Goal: Task Accomplishment & Management: Manage account settings

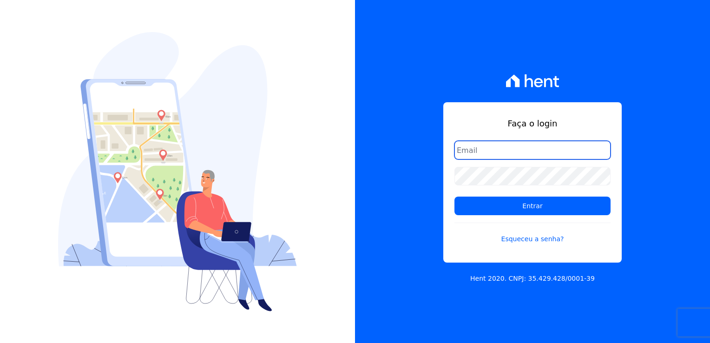
click at [478, 154] on input "email" at bounding box center [533, 150] width 156 height 19
type input "thayna@graalengenharia.com.br"
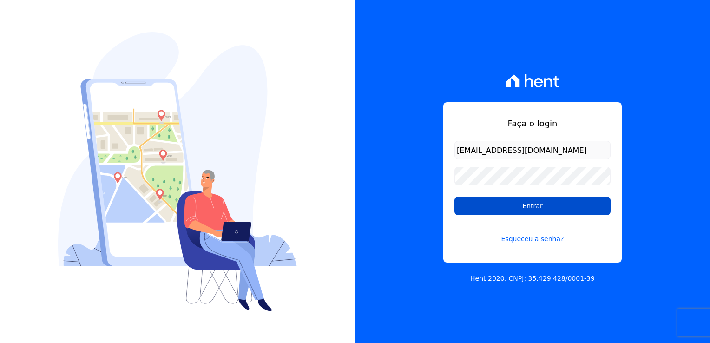
click at [542, 208] on input "Entrar" at bounding box center [533, 206] width 156 height 19
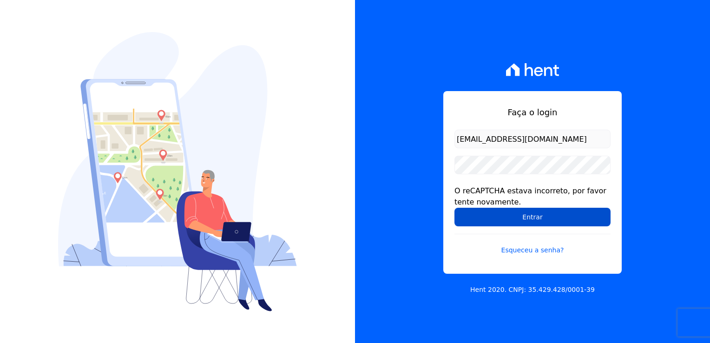
click at [526, 222] on input "Entrar" at bounding box center [533, 217] width 156 height 19
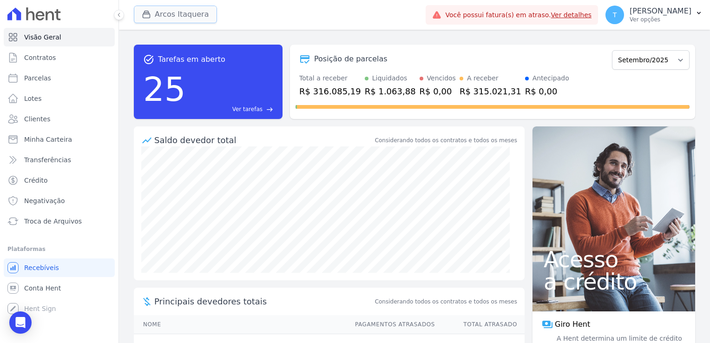
click at [168, 13] on button "Arcos Itaquera" at bounding box center [175, 15] width 83 height 18
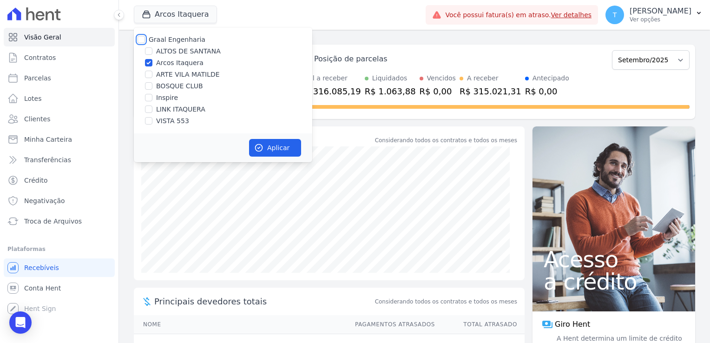
click at [139, 40] on input "Graal Engenharia" at bounding box center [141, 39] width 7 height 7
checkbox input "true"
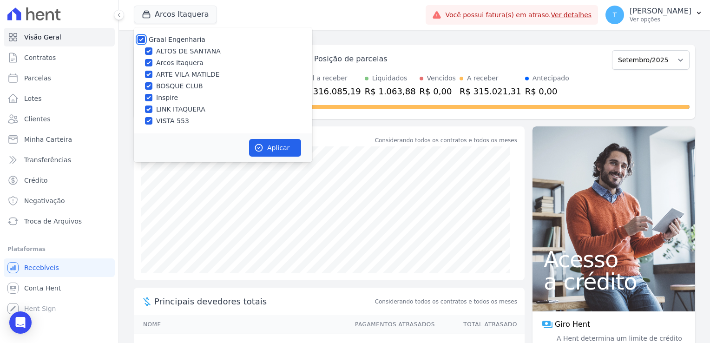
checkbox input "true"
click at [272, 150] on button "Aplicar" at bounding box center [275, 148] width 52 height 18
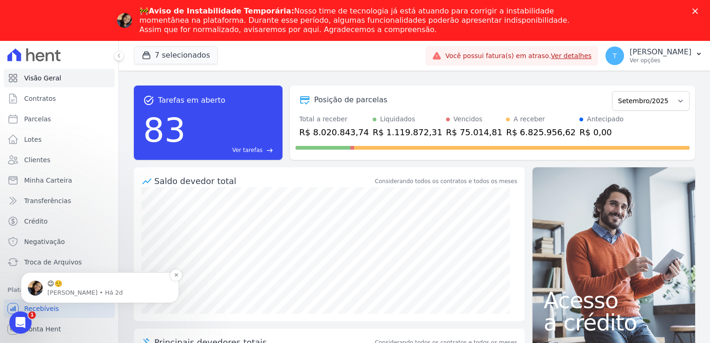
click at [66, 284] on p "😉☺️" at bounding box center [107, 283] width 120 height 9
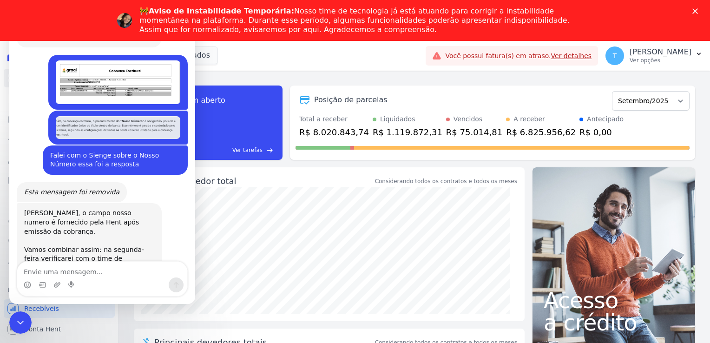
scroll to position [1501, 0]
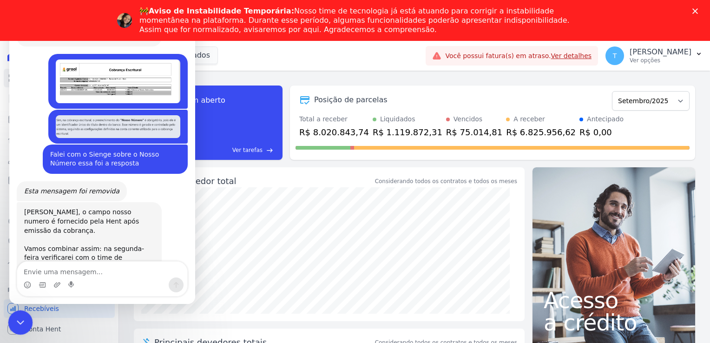
click at [19, 321] on icon "Encerramento do Messenger da Intercom" at bounding box center [18, 321] width 11 height 11
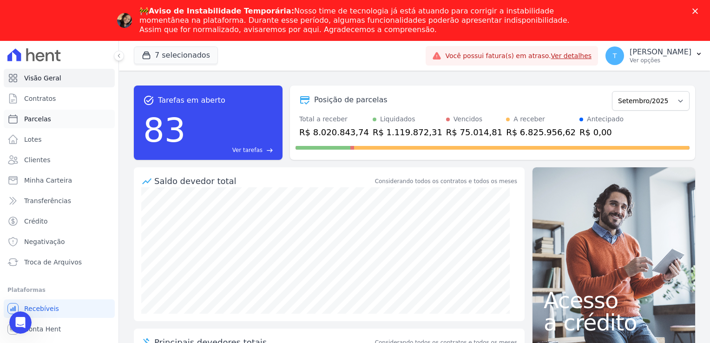
click at [38, 121] on span "Parcelas" at bounding box center [37, 118] width 27 height 9
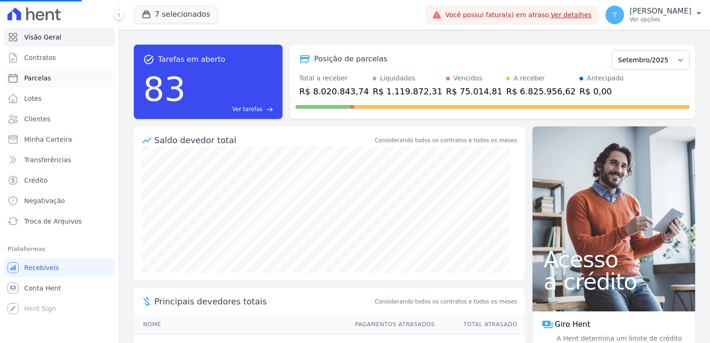
select select
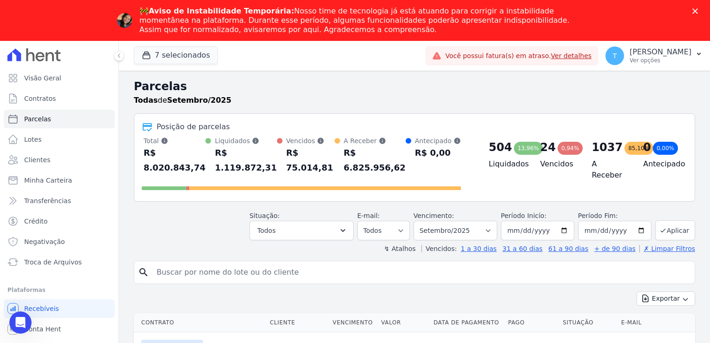
paste input "Alan Olieira do Nascimento"
type input "Alan Olieira do Nascimento"
select select
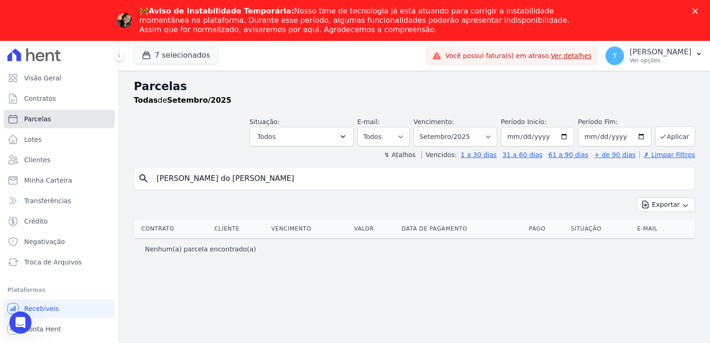
click at [29, 121] on span "Parcelas" at bounding box center [37, 118] width 27 height 9
select select
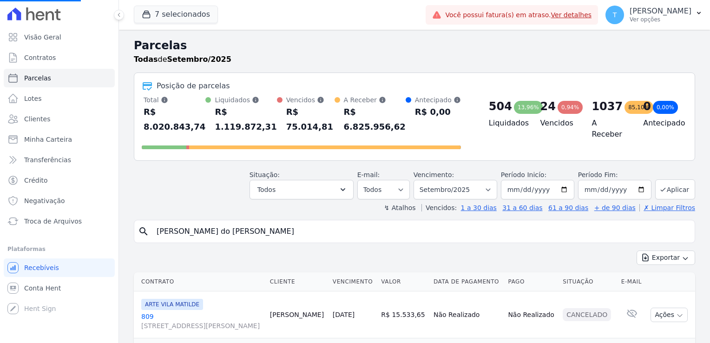
select select
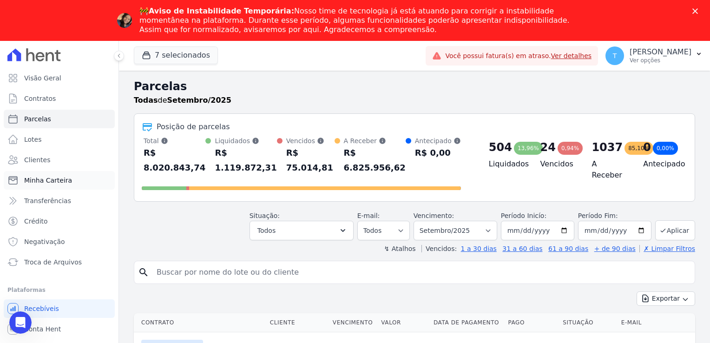
click at [62, 183] on span "Minha Carteira" at bounding box center [48, 180] width 48 height 9
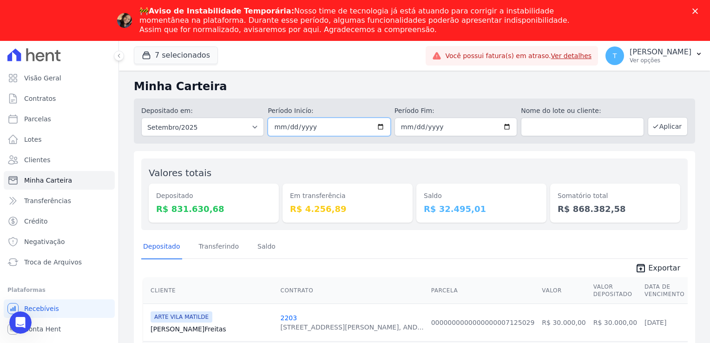
click at [377, 127] on input "[DATE]" at bounding box center [329, 127] width 123 height 19
type input "[DATE]"
click at [503, 129] on input "[DATE]" at bounding box center [456, 127] width 123 height 19
type input "[DATE]"
click at [660, 129] on button "Aplicar" at bounding box center [668, 126] width 40 height 19
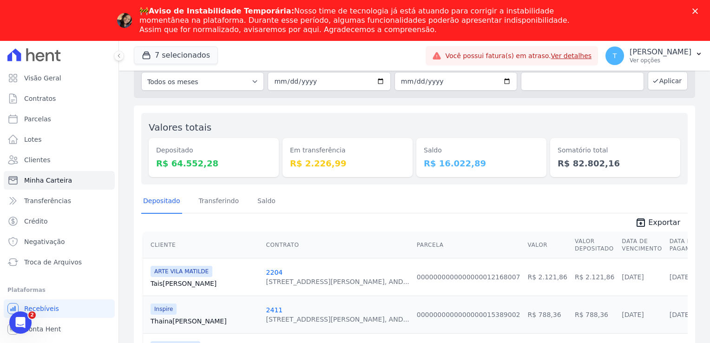
scroll to position [46, 0]
click at [651, 220] on span "Exportar" at bounding box center [665, 221] width 32 height 11
click at [160, 50] on button "7 selecionados" at bounding box center [176, 55] width 84 height 18
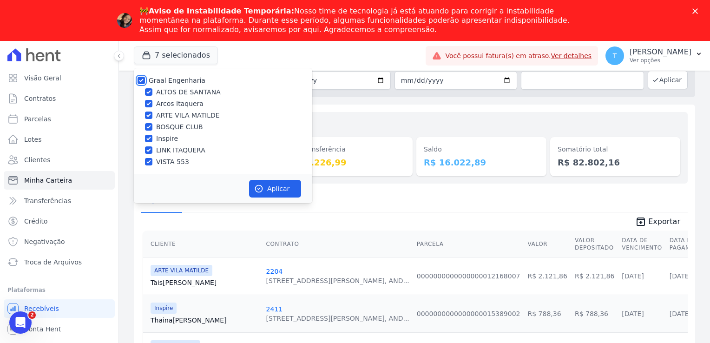
click at [140, 80] on input "Graal Engenharia" at bounding box center [141, 80] width 7 height 7
checkbox input "false"
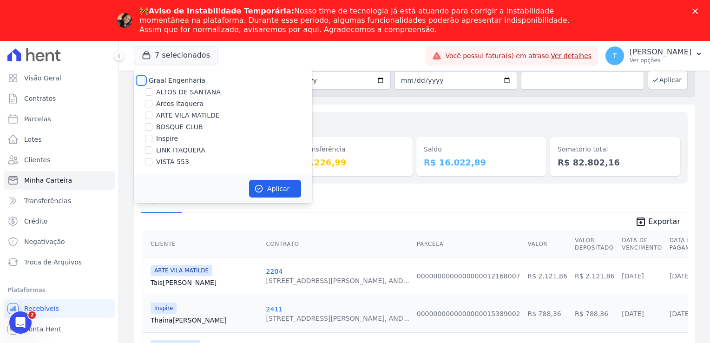
checkbox input "false"
click at [151, 150] on input "LINK ITAQUERA" at bounding box center [148, 149] width 7 height 7
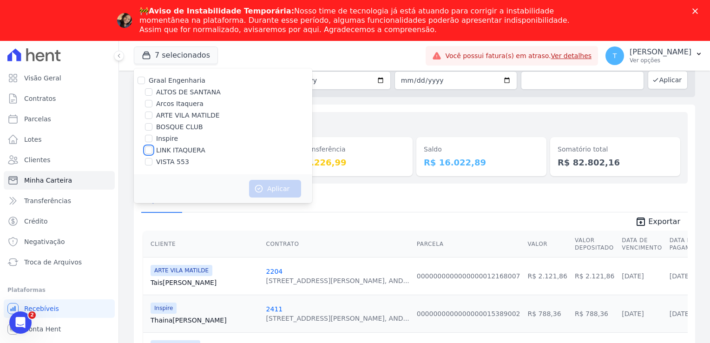
checkbox input "true"
click at [264, 190] on button "Aplicar" at bounding box center [275, 189] width 52 height 18
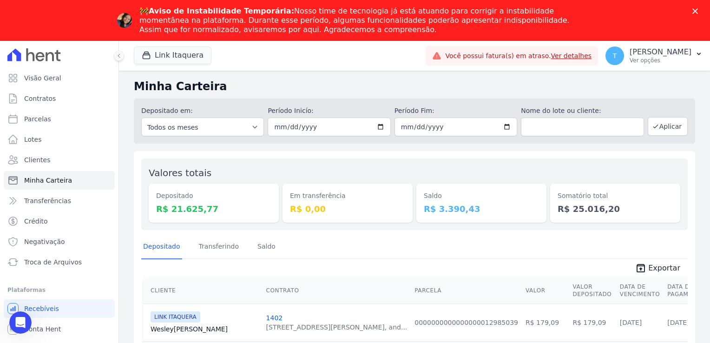
scroll to position [0, 0]
click at [657, 126] on button "Aplicar" at bounding box center [668, 126] width 40 height 19
click at [153, 51] on div "button" at bounding box center [148, 55] width 13 height 9
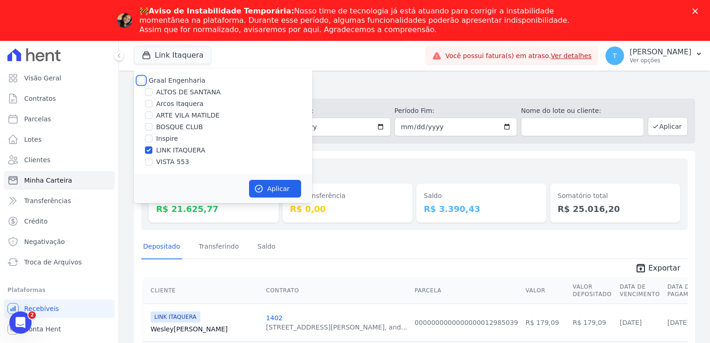
click at [143, 79] on input "Graal Engenharia" at bounding box center [141, 80] width 7 height 7
checkbox input "true"
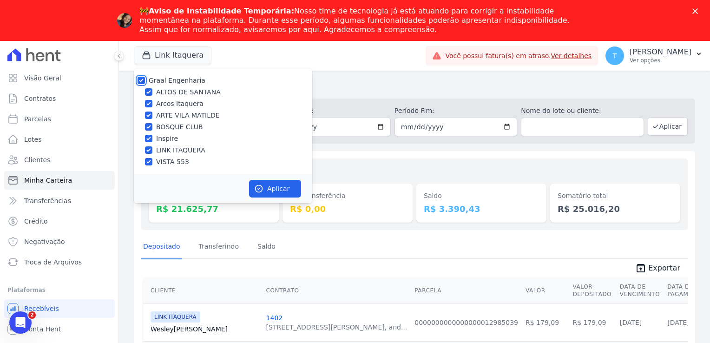
checkbox input "true"
click at [269, 191] on button "Aplicar" at bounding box center [275, 189] width 52 height 18
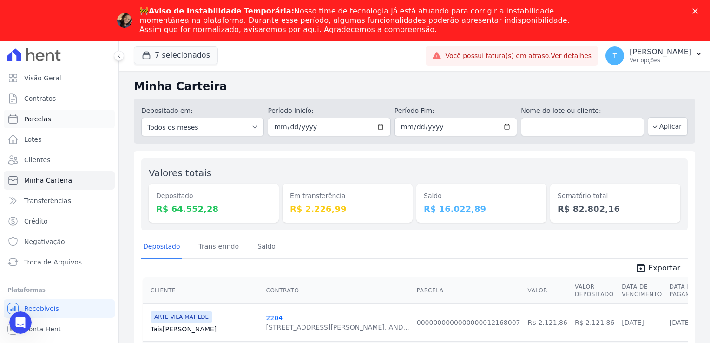
click at [43, 119] on span "Parcelas" at bounding box center [37, 118] width 27 height 9
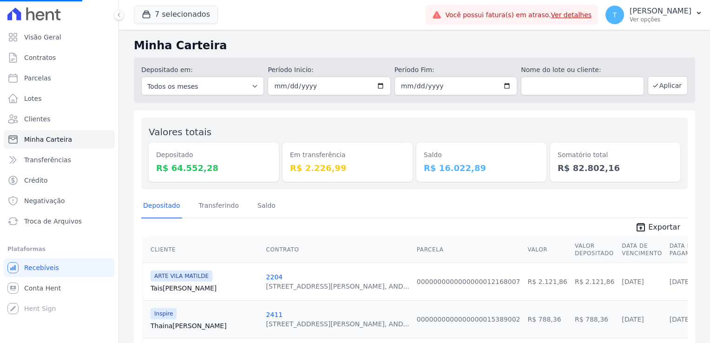
select select
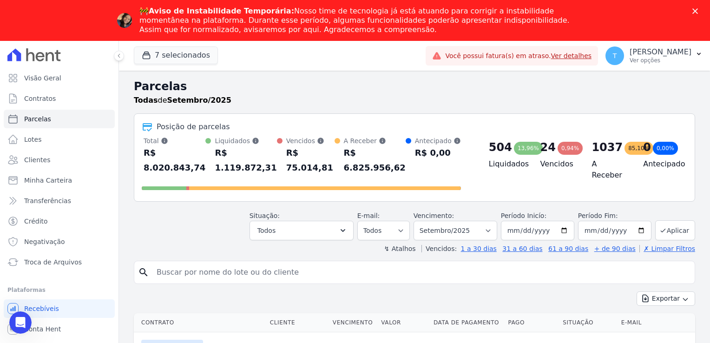
click at [697, 10] on polygon "Fechar" at bounding box center [696, 11] width 6 height 6
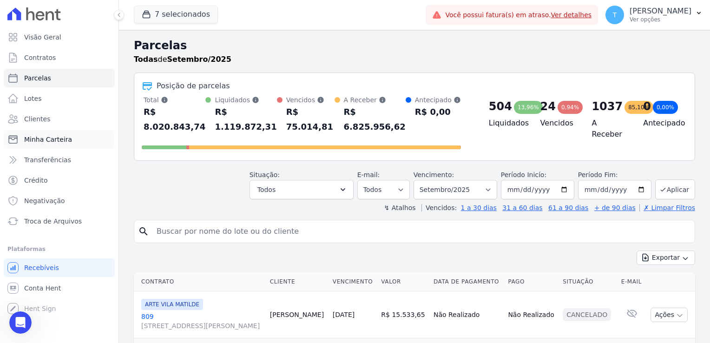
click at [51, 144] on span "Minha Carteira" at bounding box center [48, 139] width 48 height 9
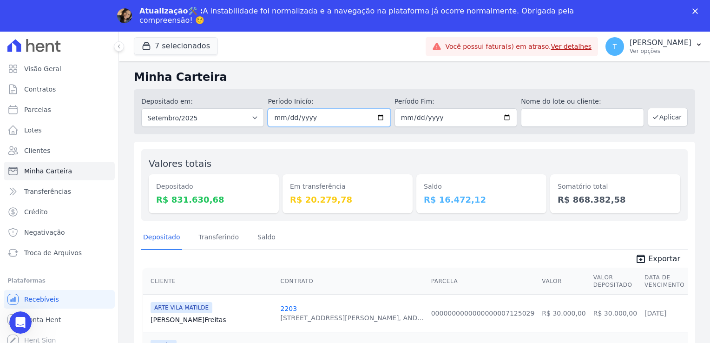
click at [379, 119] on input "[DATE]" at bounding box center [329, 117] width 123 height 19
click at [175, 46] on button "7 selecionados" at bounding box center [176, 46] width 84 height 18
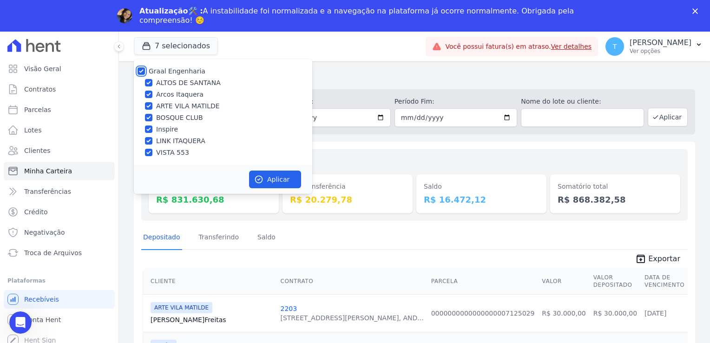
click at [139, 71] on input "Graal Engenharia" at bounding box center [141, 70] width 7 height 7
checkbox input "false"
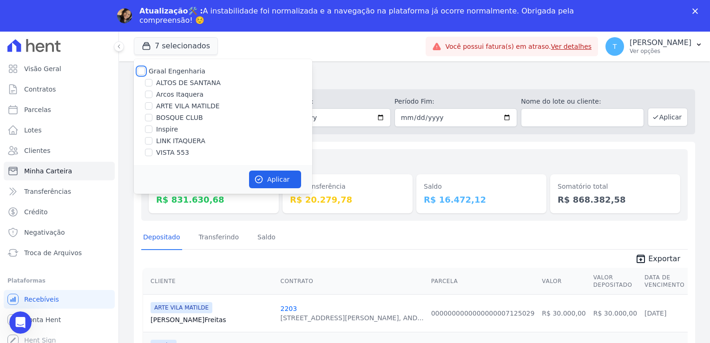
checkbox input "false"
click at [147, 142] on input "LINK ITAQUERA" at bounding box center [148, 140] width 7 height 7
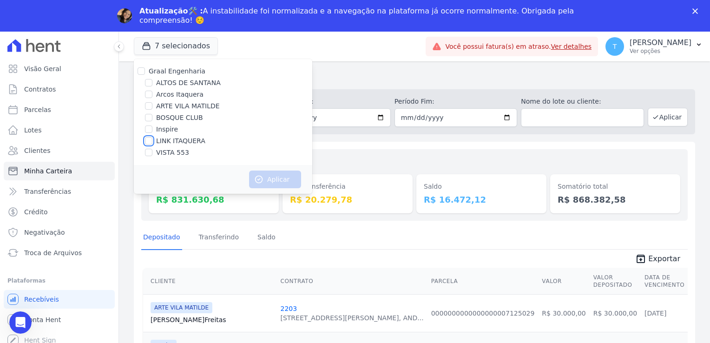
checkbox input "true"
click at [283, 178] on button "Aplicar" at bounding box center [275, 180] width 52 height 18
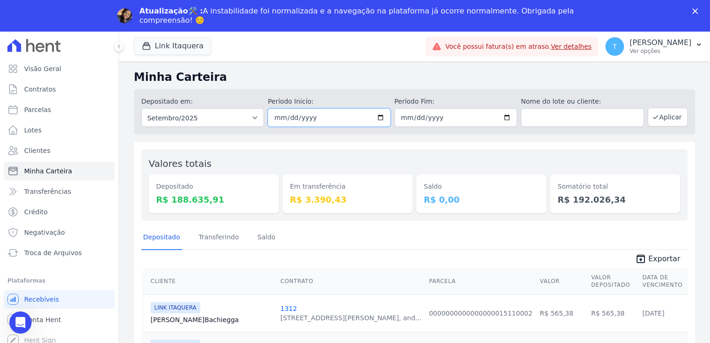
click at [376, 116] on input "[DATE]" at bounding box center [329, 117] width 123 height 19
type input "[DATE]"
click at [505, 118] on input "[DATE]" at bounding box center [456, 117] width 123 height 19
type input "[DATE]"
click at [658, 115] on button "Aplicar" at bounding box center [668, 117] width 40 height 19
